Goal: Find specific page/section: Find specific page/section

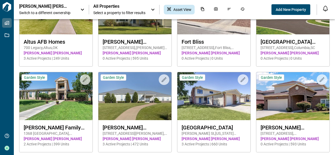
scroll to position [50, 0]
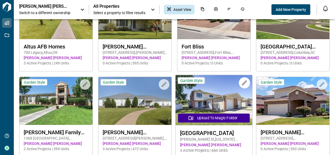
click at [209, 101] on img at bounding box center [214, 100] width 77 height 50
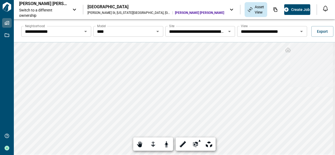
click at [84, 31] on icon "Open" at bounding box center [85, 31] width 3 height 1
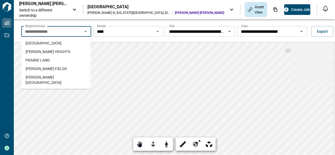
click at [55, 75] on span "[PERSON_NAME][GEOGRAPHIC_DATA]" at bounding box center [56, 80] width 61 height 11
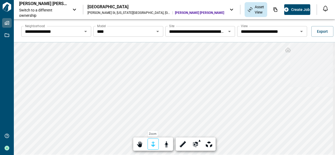
click at [154, 145] on div at bounding box center [153, 144] width 7 height 8
click at [152, 143] on div at bounding box center [153, 144] width 7 height 8
click at [229, 32] on icon "Open" at bounding box center [230, 31] width 6 height 6
click at [301, 31] on icon "Open" at bounding box center [302, 31] width 3 height 1
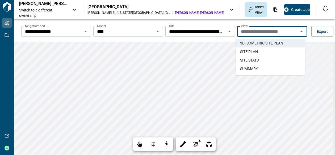
click at [258, 58] on span "SITE STATS" at bounding box center [249, 59] width 19 height 5
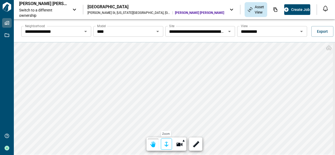
click at [166, 144] on div at bounding box center [166, 144] width 7 height 8
click at [167, 142] on div at bounding box center [166, 144] width 7 height 8
click at [187, 42] on div "**********" at bounding box center [175, 96] width 322 height 155
click at [301, 31] on icon "Open" at bounding box center [302, 31] width 3 height 1
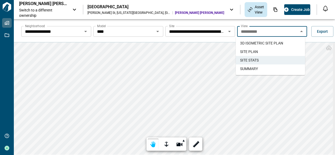
click at [253, 67] on span "SUMMARY" at bounding box center [249, 68] width 18 height 5
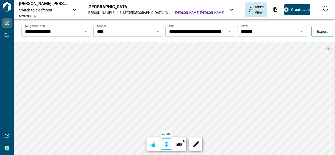
click at [166, 145] on div at bounding box center [166, 144] width 7 height 8
click at [164, 143] on div at bounding box center [166, 144] width 7 height 8
click at [207, 40] on div "**********" at bounding box center [175, 96] width 322 height 155
click at [157, 31] on icon "Open" at bounding box center [158, 31] width 3 height 1
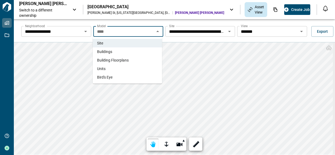
click at [107, 59] on span "Building Floorplans" at bounding box center [113, 59] width 32 height 5
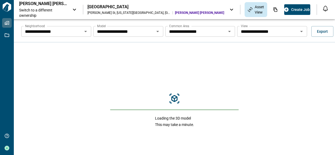
click at [157, 31] on icon "Open" at bounding box center [158, 31] width 3 height 1
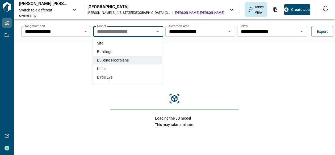
click at [101, 68] on span "Units" at bounding box center [101, 68] width 9 height 5
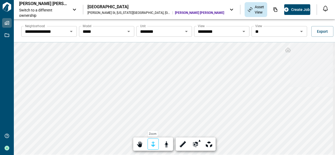
click at [152, 145] on div at bounding box center [153, 144] width 7 height 8
drag, startPoint x: 153, startPoint y: 145, endPoint x: 152, endPoint y: 138, distance: 6.7
click at [153, 144] on div at bounding box center [153, 144] width 7 height 8
click at [244, 31] on icon "Open" at bounding box center [244, 31] width 6 height 6
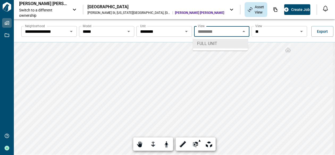
click at [301, 31] on icon "Open" at bounding box center [302, 31] width 3 height 1
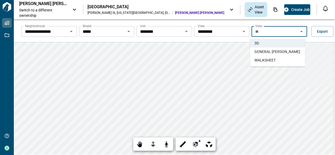
click at [274, 51] on span "GENERAL [PERSON_NAME]" at bounding box center [278, 51] width 46 height 5
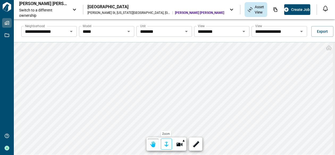
click at [167, 144] on div at bounding box center [166, 144] width 7 height 8
click at [166, 143] on div at bounding box center [166, 144] width 7 height 8
click at [161, 155] on html "**********" at bounding box center [167, 77] width 335 height 155
click at [165, 142] on div at bounding box center [166, 144] width 7 height 8
drag, startPoint x: 166, startPoint y: 144, endPoint x: 166, endPoint y: 140, distance: 4.0
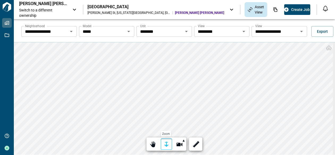
click at [166, 144] on div at bounding box center [166, 144] width 7 height 8
click at [154, 30] on div "**********" at bounding box center [175, 96] width 322 height 155
click at [301, 31] on icon "Open" at bounding box center [302, 31] width 3 height 1
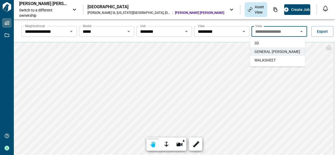
click at [277, 58] on li "WALKSHEET" at bounding box center [277, 60] width 55 height 9
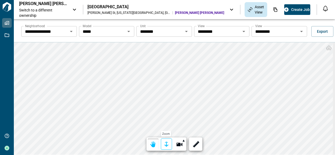
click at [167, 146] on div at bounding box center [166, 144] width 7 height 8
click at [168, 143] on div at bounding box center [166, 144] width 7 height 8
click at [189, 155] on html "**********" at bounding box center [167, 77] width 335 height 155
click at [121, 11] on div "**********" at bounding box center [167, 77] width 335 height 155
click at [138, 30] on div "**********" at bounding box center [175, 96] width 322 height 155
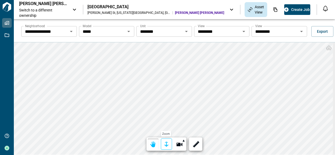
click at [167, 142] on div at bounding box center [166, 144] width 7 height 8
click at [127, 31] on icon "Open" at bounding box center [129, 31] width 6 height 6
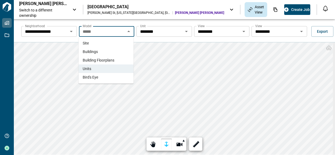
click at [95, 61] on span "Building Floorplans" at bounding box center [99, 59] width 32 height 5
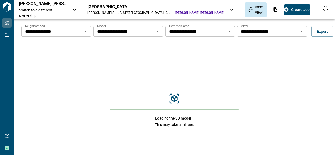
click at [157, 32] on icon "Open" at bounding box center [158, 31] width 6 height 6
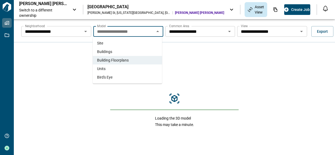
click at [108, 52] on span "Buildings" at bounding box center [104, 51] width 15 height 5
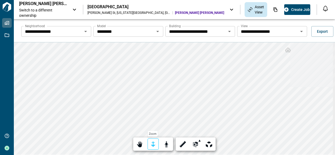
click at [152, 145] on div at bounding box center [153, 144] width 7 height 8
click at [153, 143] on div at bounding box center [153, 144] width 7 height 8
click at [301, 32] on icon "Open" at bounding box center [302, 31] width 3 height 1
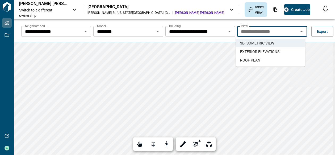
click at [269, 51] on span "EXTERIOR ELEVATIONS" at bounding box center [259, 51] width 39 height 5
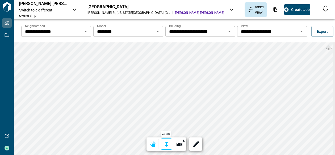
click at [165, 143] on div at bounding box center [166, 144] width 7 height 8
click at [166, 143] on div at bounding box center [166, 144] width 7 height 8
click at [301, 31] on icon "Open" at bounding box center [302, 31] width 3 height 1
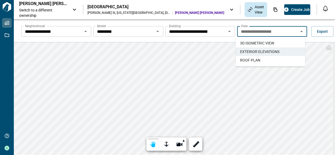
click at [260, 59] on li "ROOF PLAN" at bounding box center [270, 60] width 69 height 9
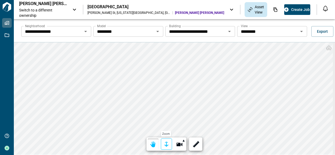
click at [166, 143] on div at bounding box center [166, 144] width 7 height 8
click at [167, 142] on div at bounding box center [166, 144] width 7 height 8
click at [172, 155] on html "**********" at bounding box center [167, 77] width 335 height 155
click at [166, 142] on div at bounding box center [166, 144] width 7 height 8
click at [157, 31] on icon "Open" at bounding box center [158, 31] width 3 height 1
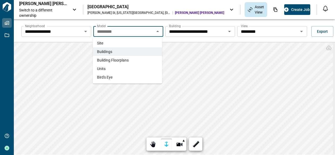
click at [109, 44] on li "Site" at bounding box center [127, 43] width 69 height 9
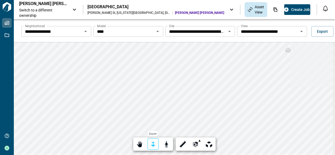
click at [154, 143] on div at bounding box center [153, 144] width 7 height 8
click at [301, 32] on icon "Open" at bounding box center [302, 31] width 6 height 6
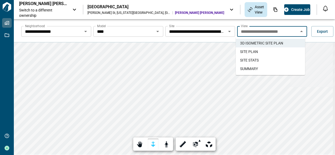
click at [258, 60] on span "SITE STATS" at bounding box center [249, 59] width 19 height 5
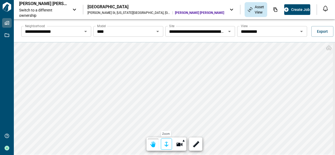
click at [165, 142] on div at bounding box center [166, 144] width 7 height 8
click at [166, 143] on div at bounding box center [166, 144] width 7 height 8
click at [213, 155] on html "**********" at bounding box center [167, 77] width 335 height 155
click at [302, 31] on icon "Open" at bounding box center [302, 31] width 6 height 6
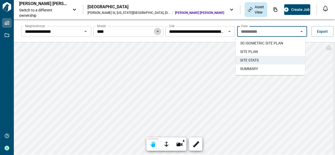
click at [157, 32] on icon "Open" at bounding box center [158, 31] width 3 height 1
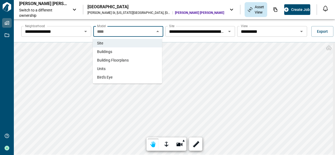
click at [103, 67] on span "Units" at bounding box center [101, 68] width 9 height 5
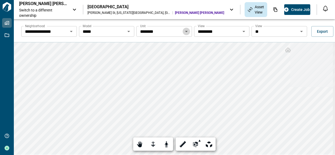
click at [186, 31] on icon "Open" at bounding box center [186, 31] width 6 height 6
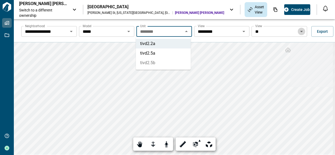
click at [300, 30] on icon "Open" at bounding box center [302, 31] width 6 height 6
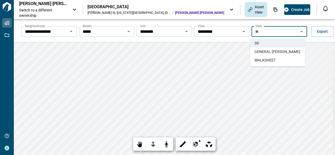
click at [278, 52] on span "GENERAL [PERSON_NAME]" at bounding box center [278, 51] width 46 height 5
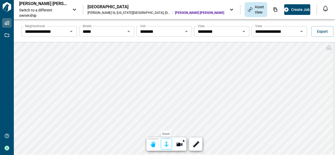
click at [166, 142] on div at bounding box center [166, 144] width 7 height 8
click at [166, 141] on div at bounding box center [166, 144] width 7 height 8
click at [301, 31] on icon "Open" at bounding box center [302, 31] width 3 height 1
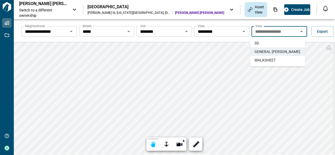
click at [264, 59] on span "WALKSHEET" at bounding box center [265, 59] width 21 height 5
